Goal: Check status: Check status

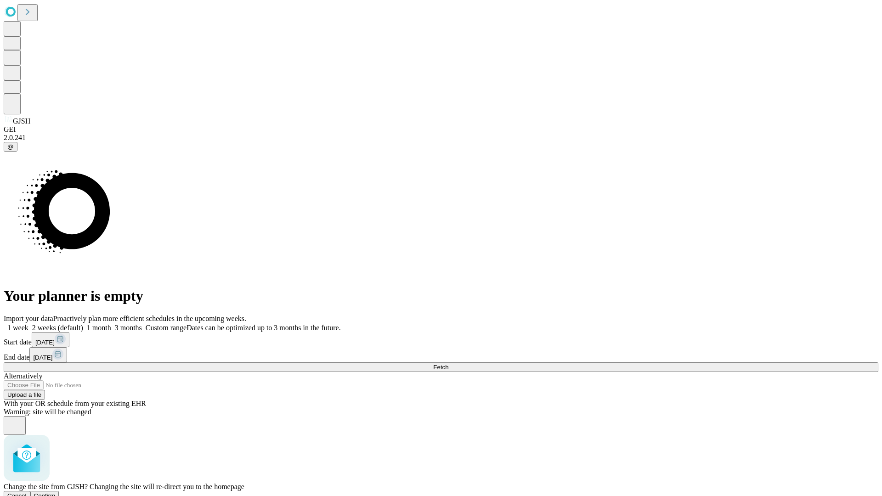
click at [56, 493] on span "Confirm" at bounding box center [45, 496] width 22 height 7
click at [83, 324] on label "2 weeks (default)" at bounding box center [55, 328] width 55 height 8
click at [449, 364] on span "Fetch" at bounding box center [440, 367] width 15 height 7
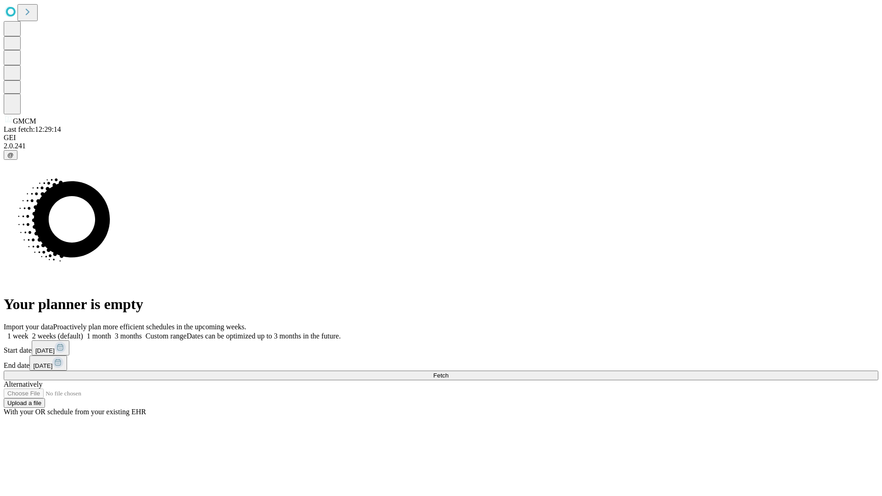
click at [83, 332] on label "2 weeks (default)" at bounding box center [55, 336] width 55 height 8
click at [449, 372] on span "Fetch" at bounding box center [440, 375] width 15 height 7
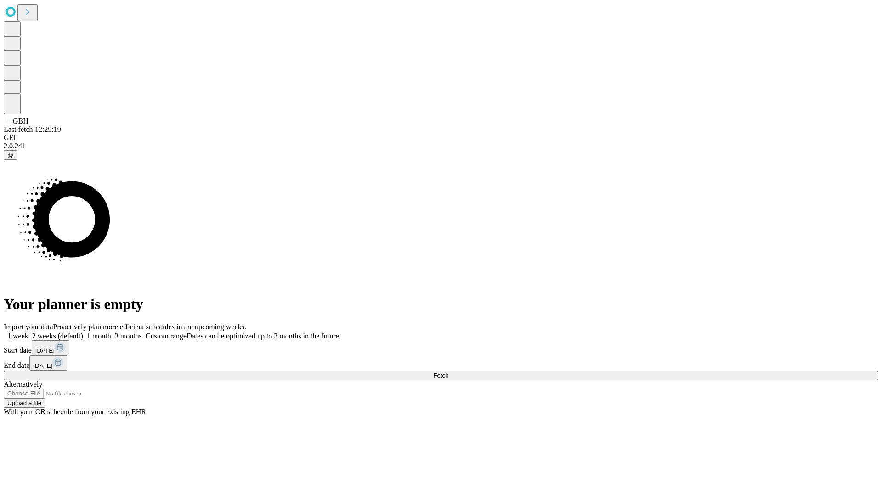
click at [83, 332] on label "2 weeks (default)" at bounding box center [55, 336] width 55 height 8
click at [449, 372] on span "Fetch" at bounding box center [440, 375] width 15 height 7
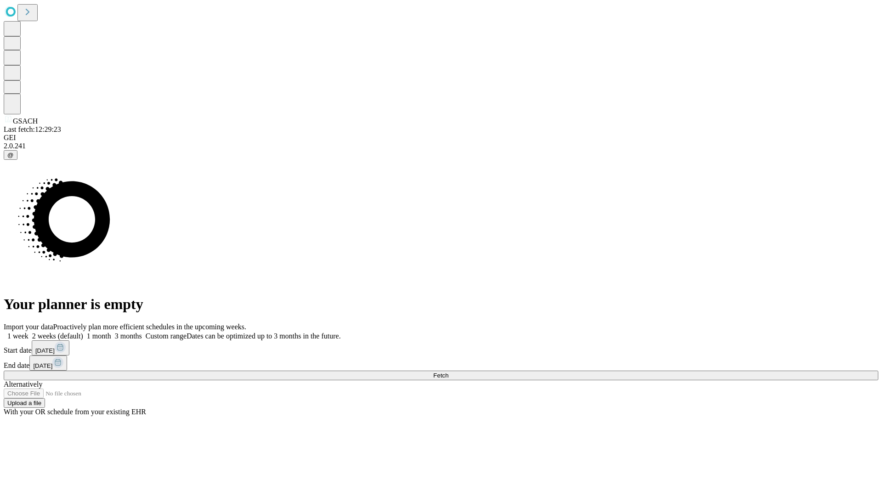
click at [83, 332] on label "2 weeks (default)" at bounding box center [55, 336] width 55 height 8
click at [449, 372] on span "Fetch" at bounding box center [440, 375] width 15 height 7
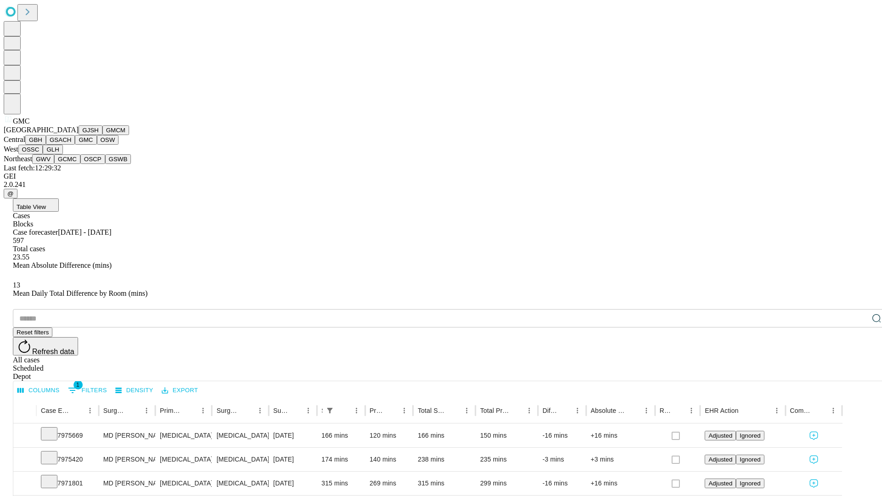
click at [97, 145] on button "OSW" at bounding box center [108, 140] width 22 height 10
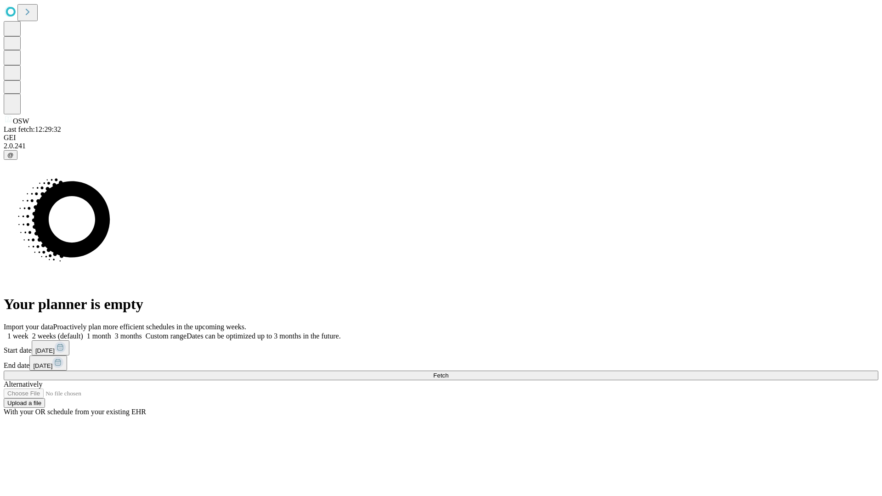
click at [83, 332] on label "2 weeks (default)" at bounding box center [55, 336] width 55 height 8
click at [449, 372] on span "Fetch" at bounding box center [440, 375] width 15 height 7
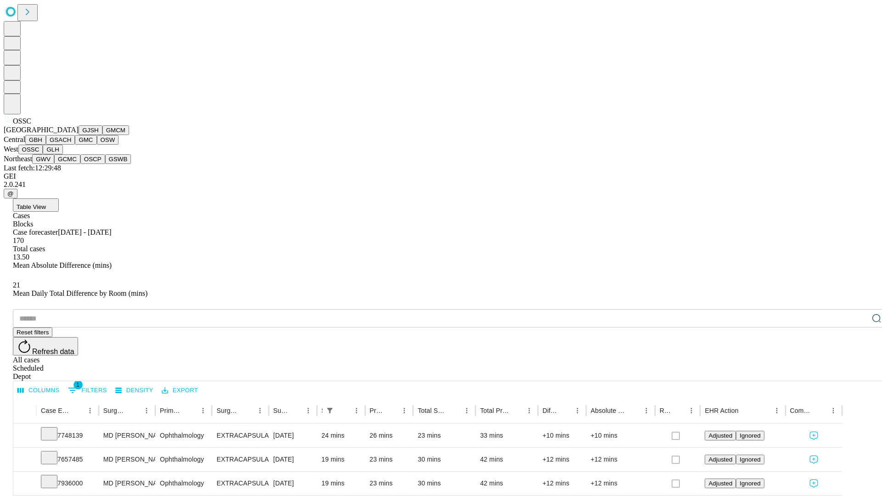
click at [62, 154] on button "GLH" at bounding box center [53, 150] width 20 height 10
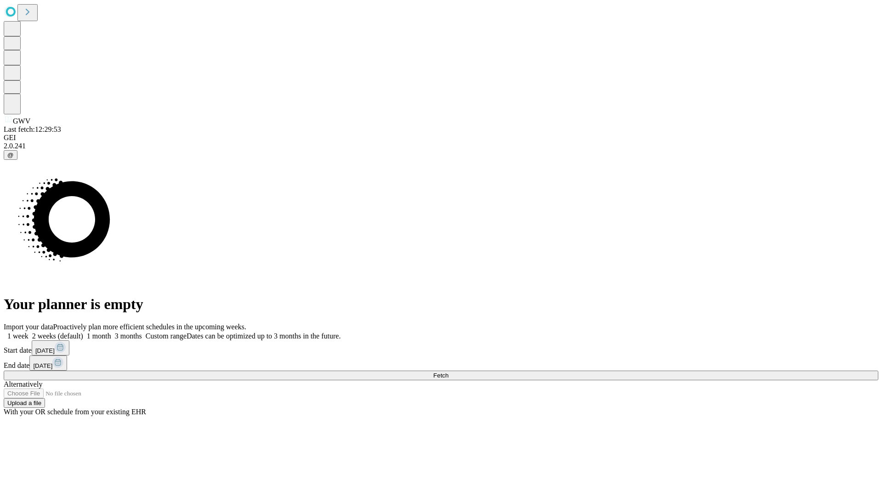
click at [83, 332] on label "2 weeks (default)" at bounding box center [55, 336] width 55 height 8
click at [449, 372] on span "Fetch" at bounding box center [440, 375] width 15 height 7
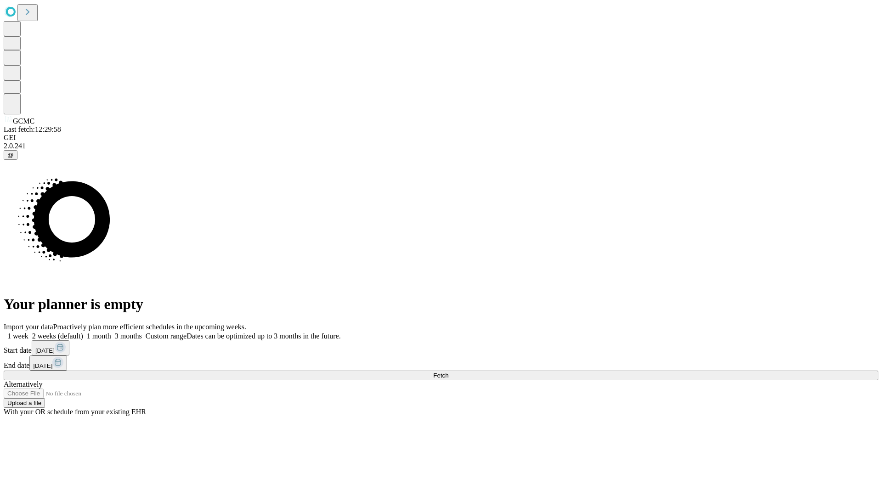
click at [83, 332] on label "2 weeks (default)" at bounding box center [55, 336] width 55 height 8
click at [449, 372] on span "Fetch" at bounding box center [440, 375] width 15 height 7
click at [83, 332] on label "2 weeks (default)" at bounding box center [55, 336] width 55 height 8
click at [449, 372] on span "Fetch" at bounding box center [440, 375] width 15 height 7
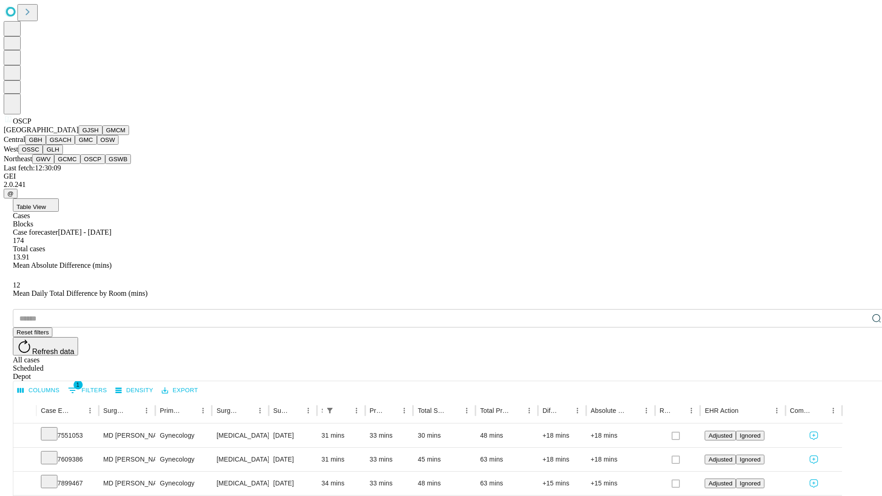
click at [105, 164] on button "GSWB" at bounding box center [118, 159] width 26 height 10
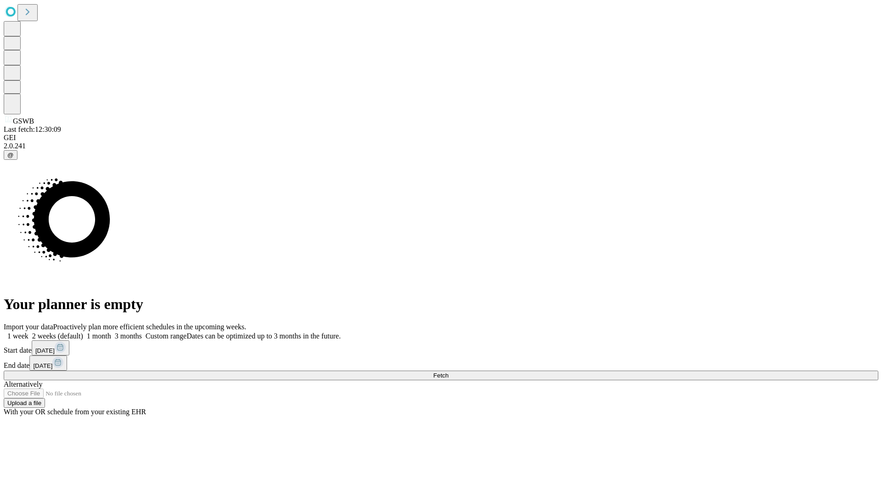
click at [449, 372] on span "Fetch" at bounding box center [440, 375] width 15 height 7
